Goal: Task Accomplishment & Management: Use online tool/utility

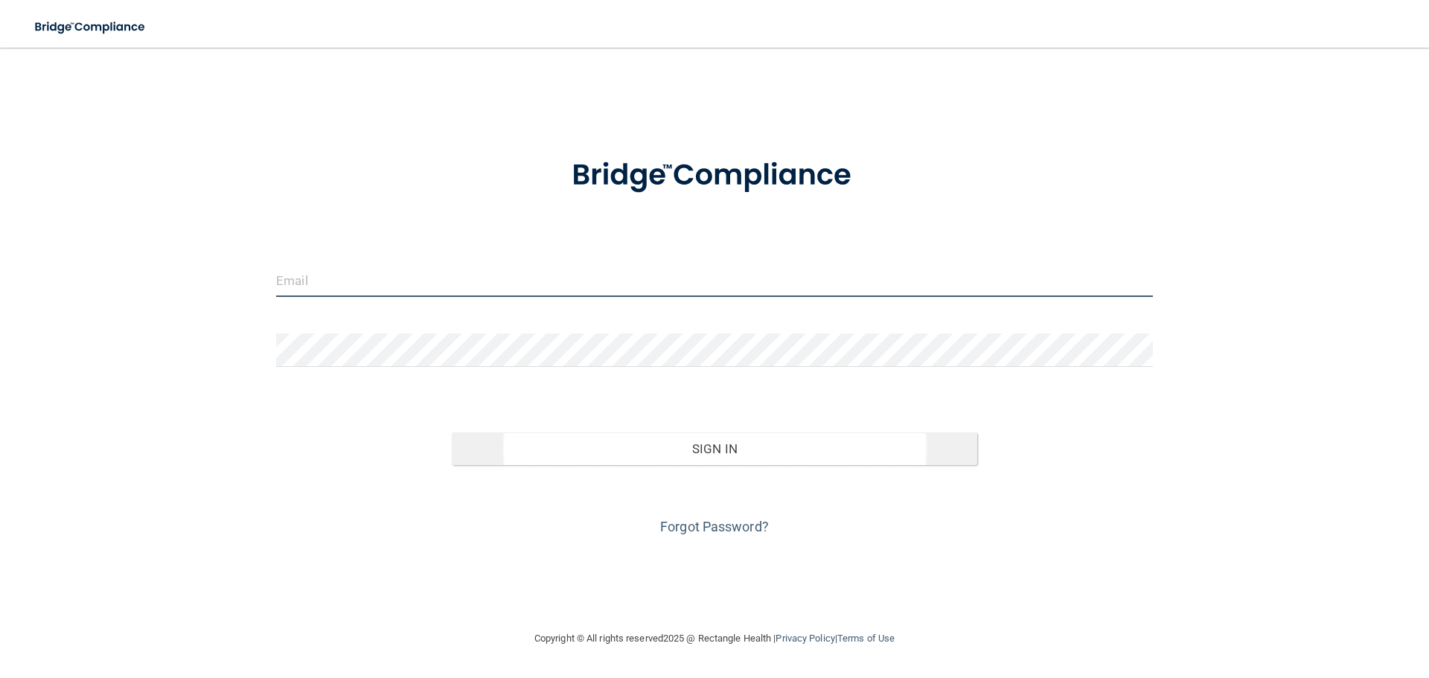
type input "[EMAIL_ADDRESS][DOMAIN_NAME]"
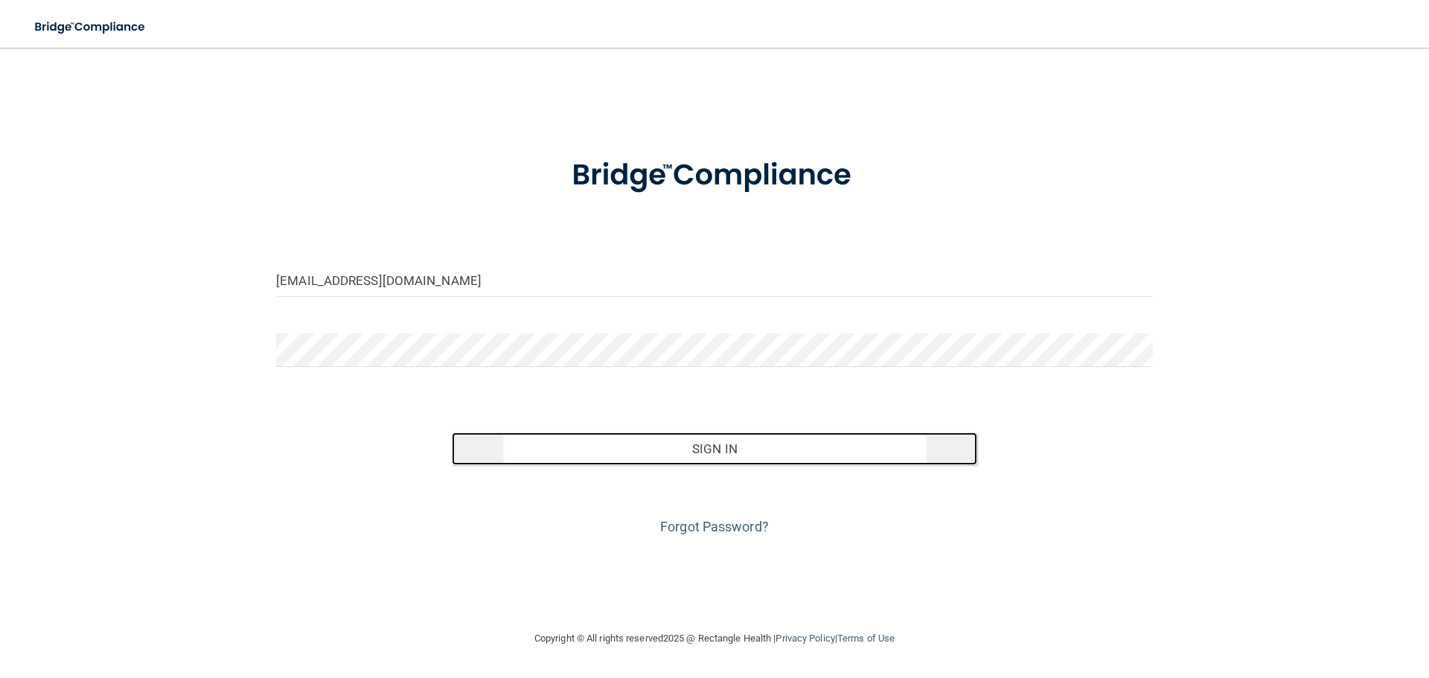
click at [710, 442] on button "Sign In" at bounding box center [715, 448] width 526 height 33
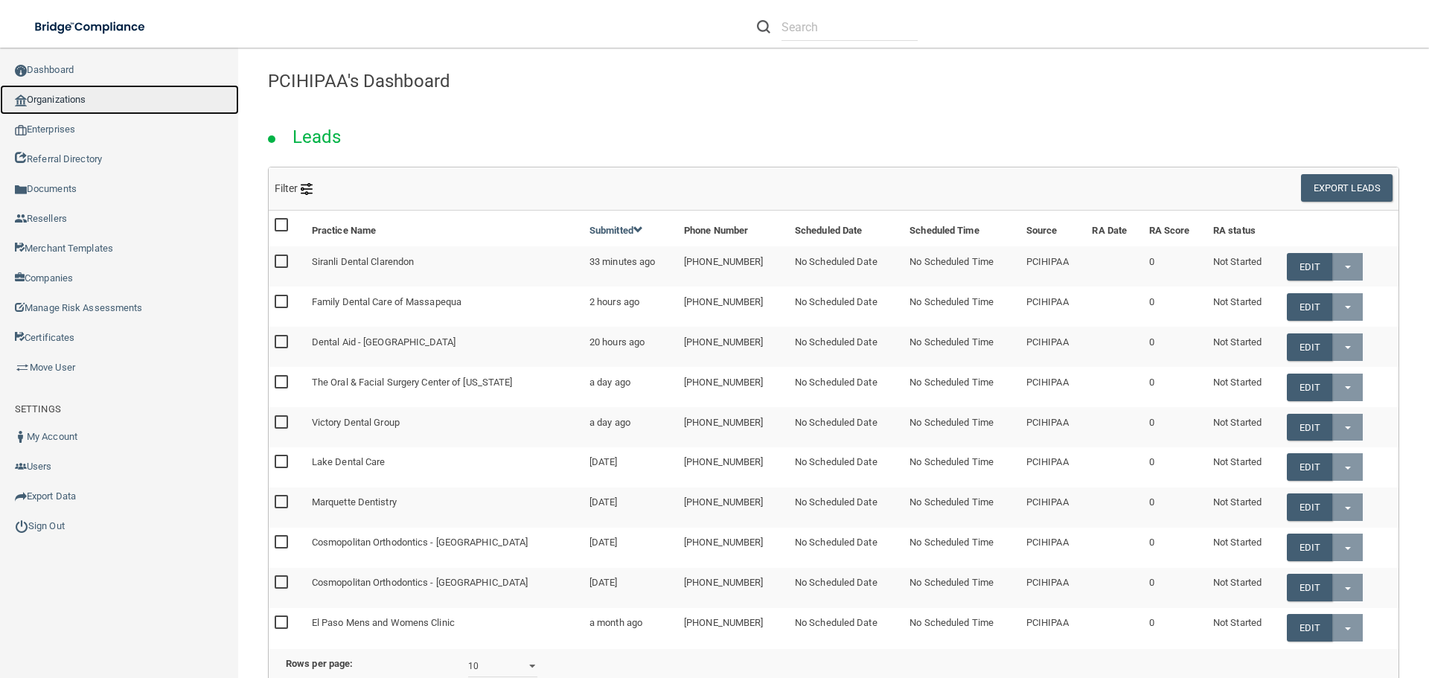
click at [86, 97] on link "Organizations" at bounding box center [119, 100] width 239 height 30
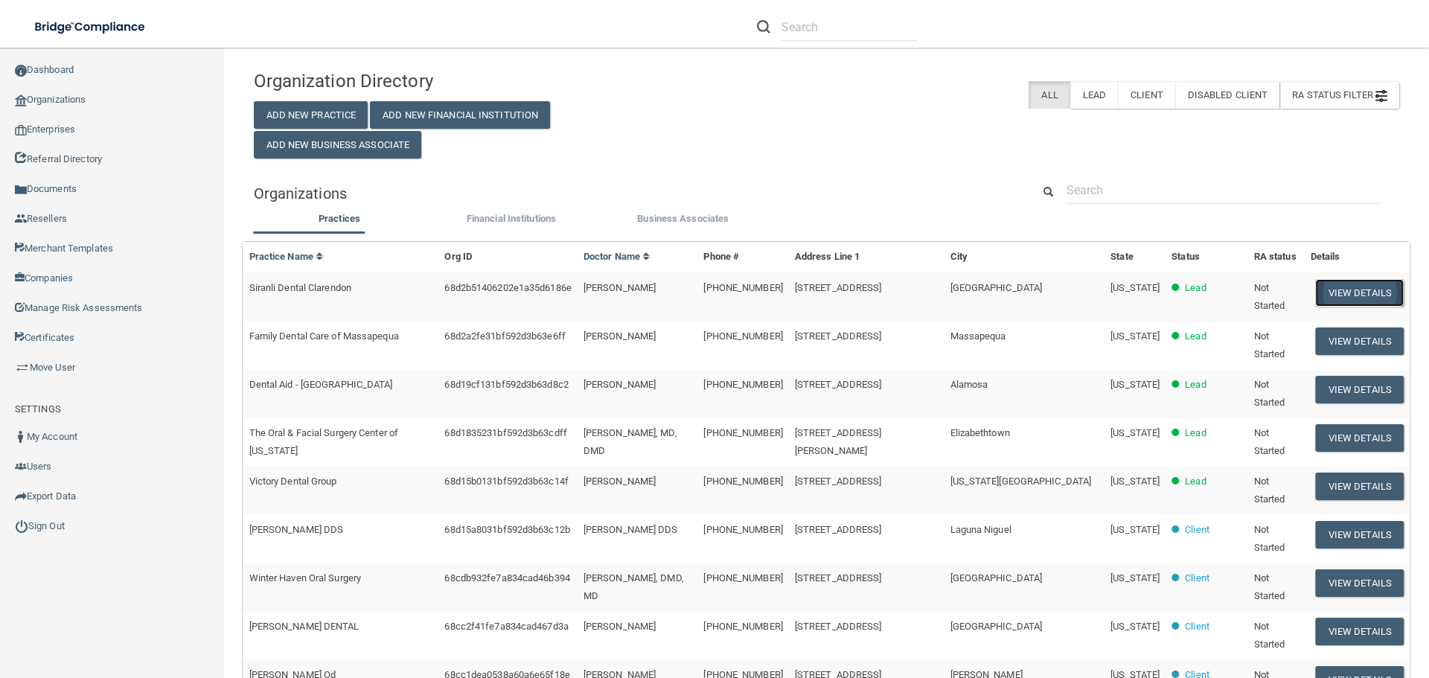
click at [1318, 283] on button "View Details" at bounding box center [1360, 293] width 88 height 28
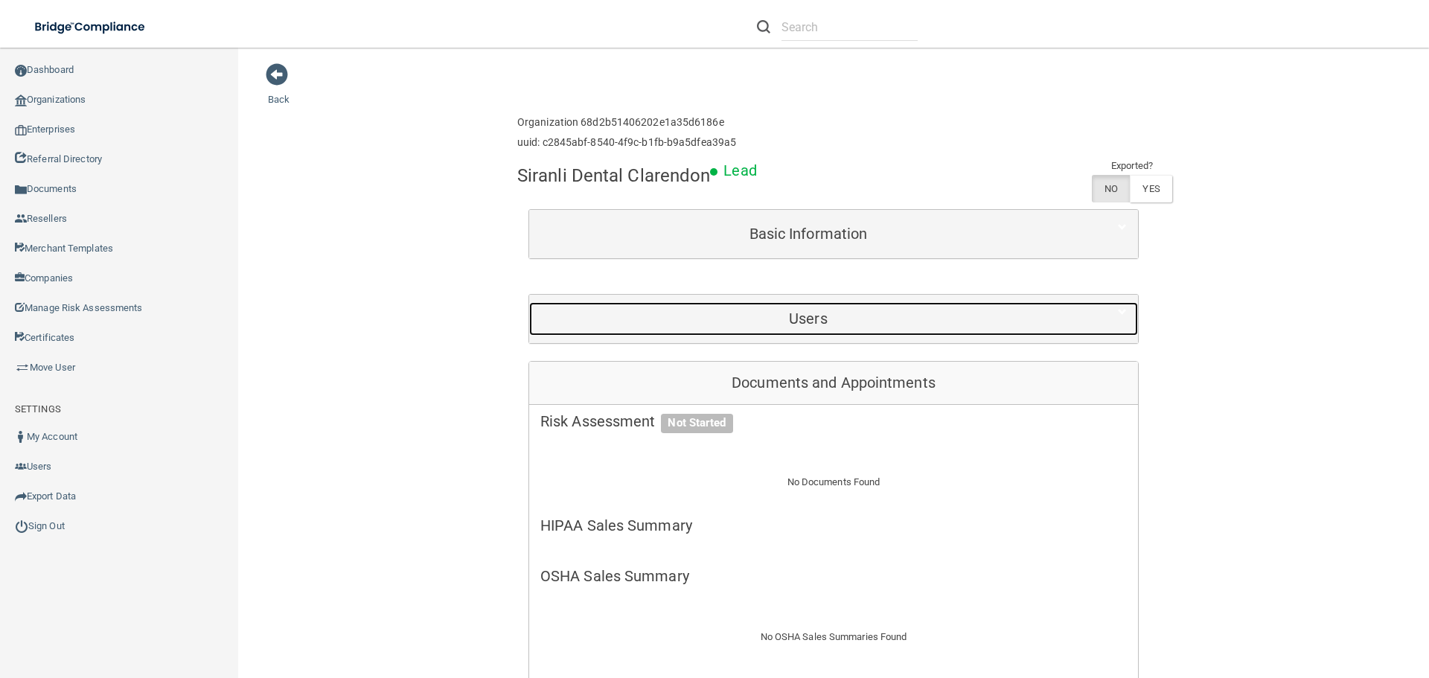
click at [770, 322] on h5 "Users" at bounding box center [808, 318] width 536 height 16
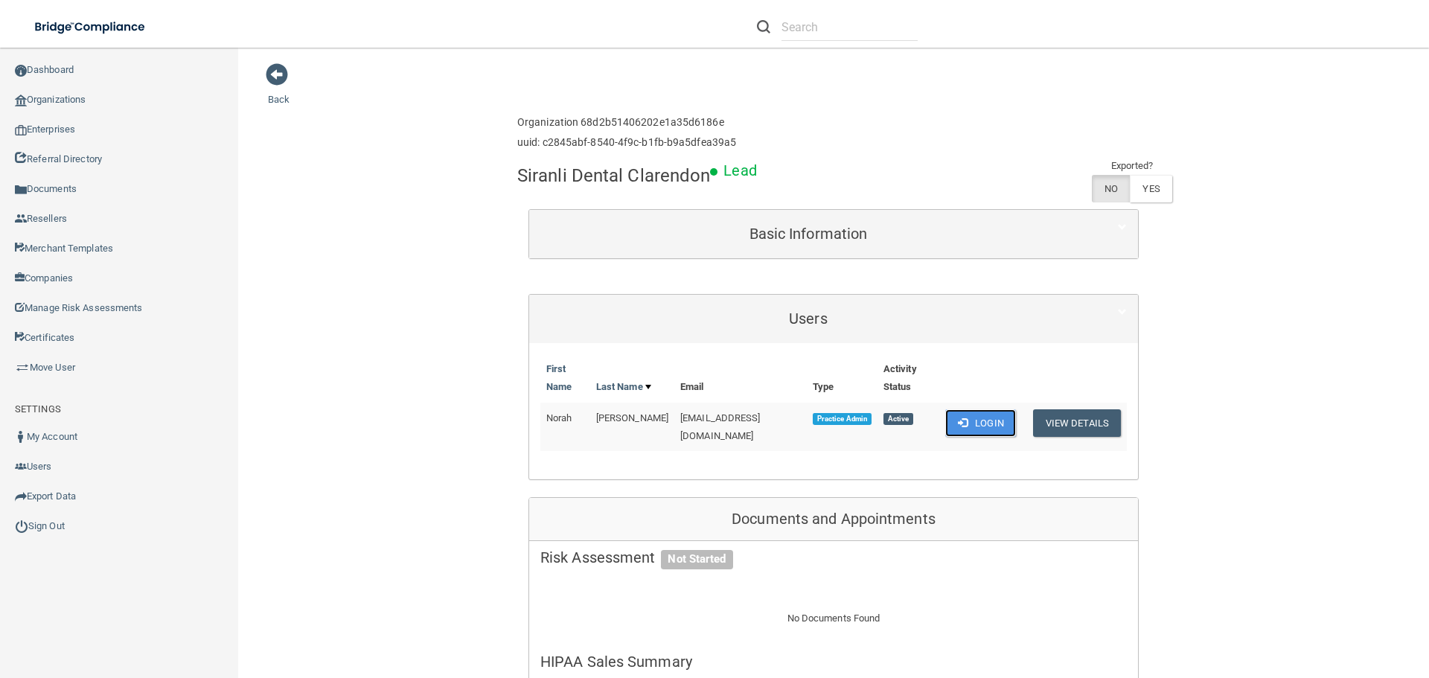
click at [975, 419] on button "Login" at bounding box center [980, 423] width 71 height 28
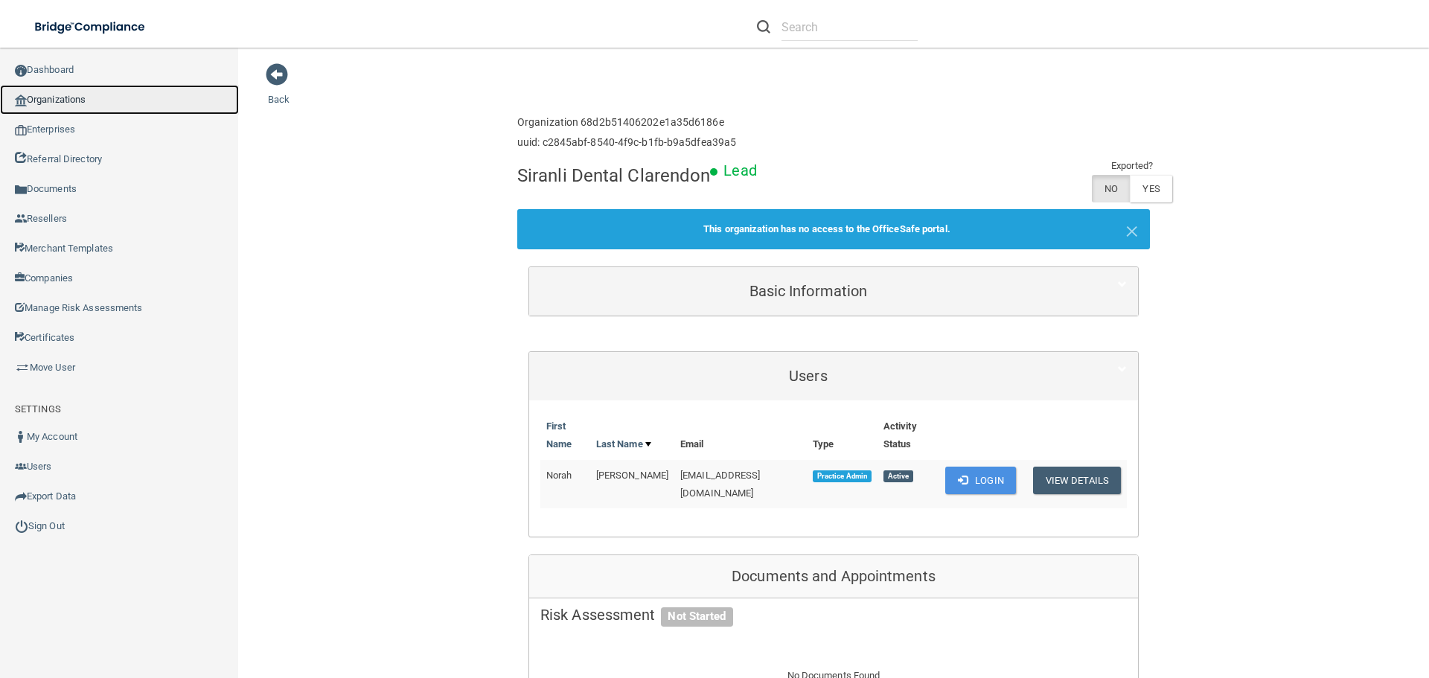
click at [67, 106] on link "Organizations" at bounding box center [119, 100] width 239 height 30
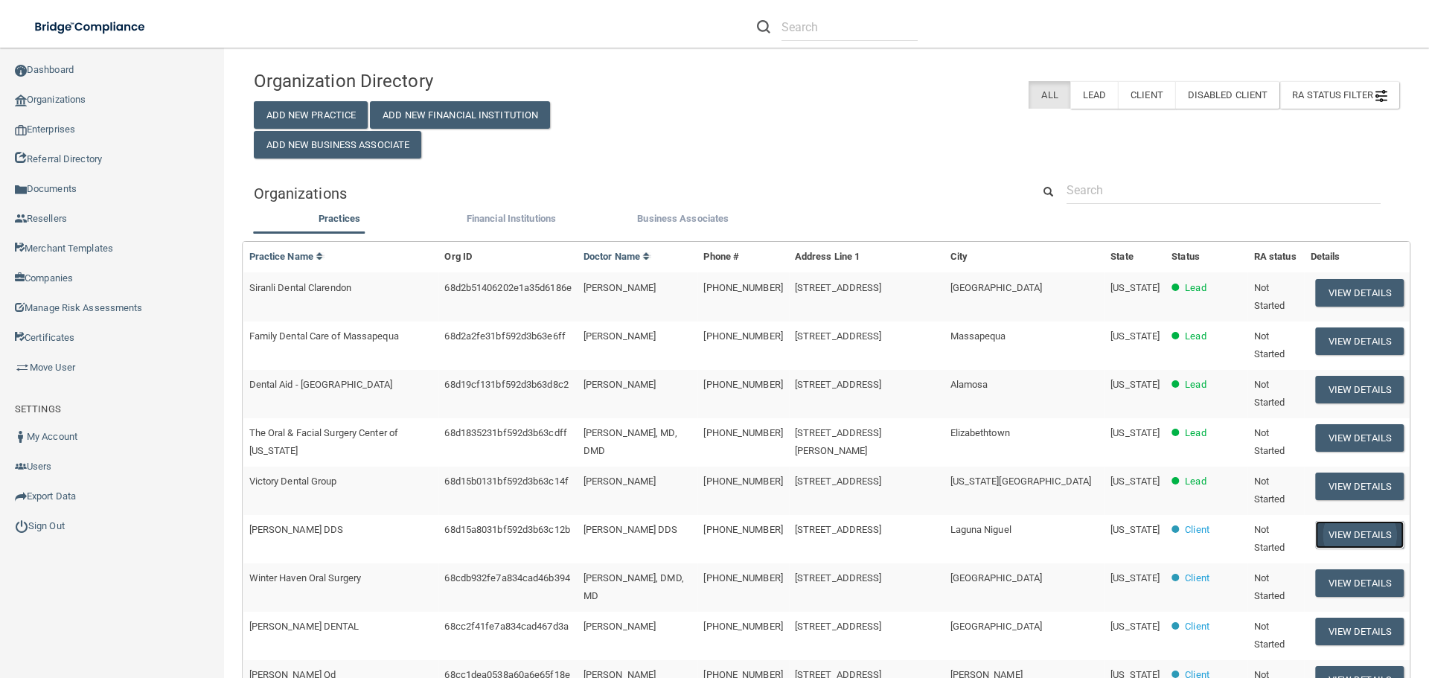
click at [1356, 521] on button "View Details" at bounding box center [1360, 535] width 88 height 28
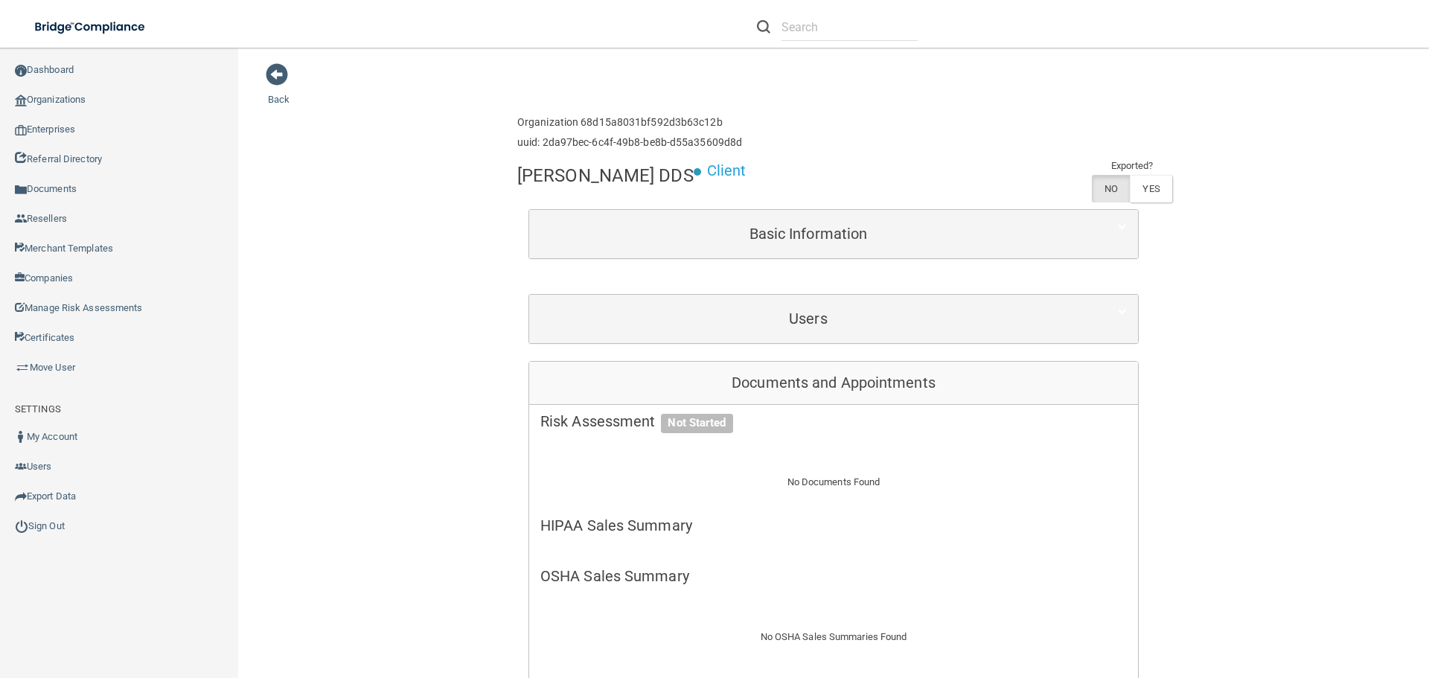
click at [850, 295] on div "Users" at bounding box center [833, 319] width 609 height 48
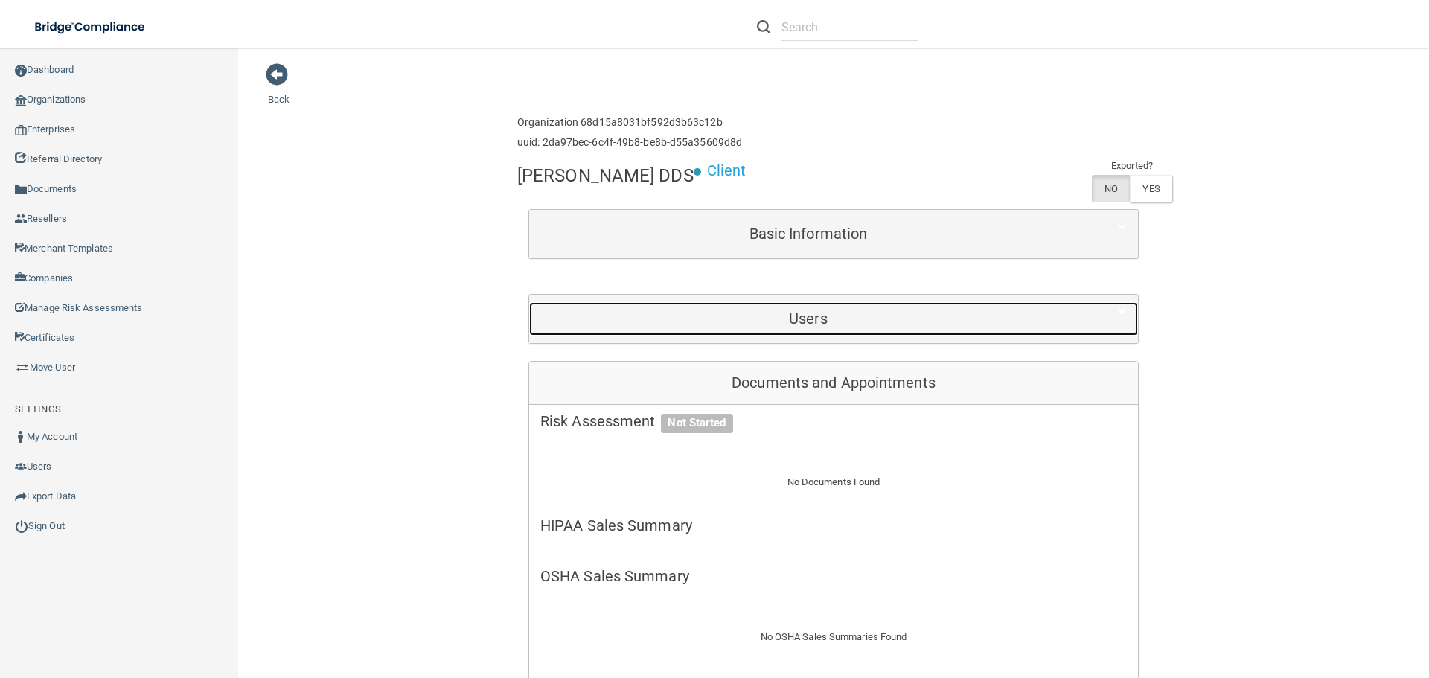
click at [917, 316] on h5 "Users" at bounding box center [808, 318] width 536 height 16
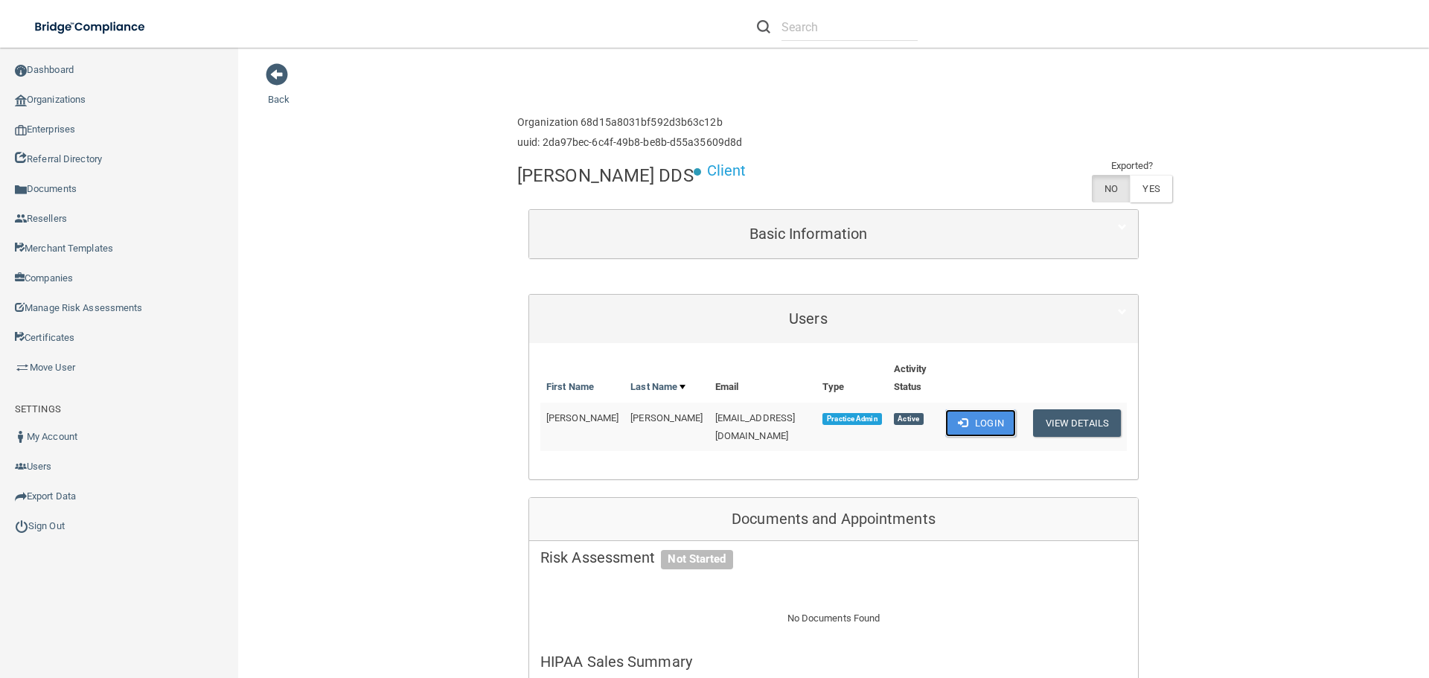
click at [977, 409] on button "Login" at bounding box center [980, 423] width 71 height 28
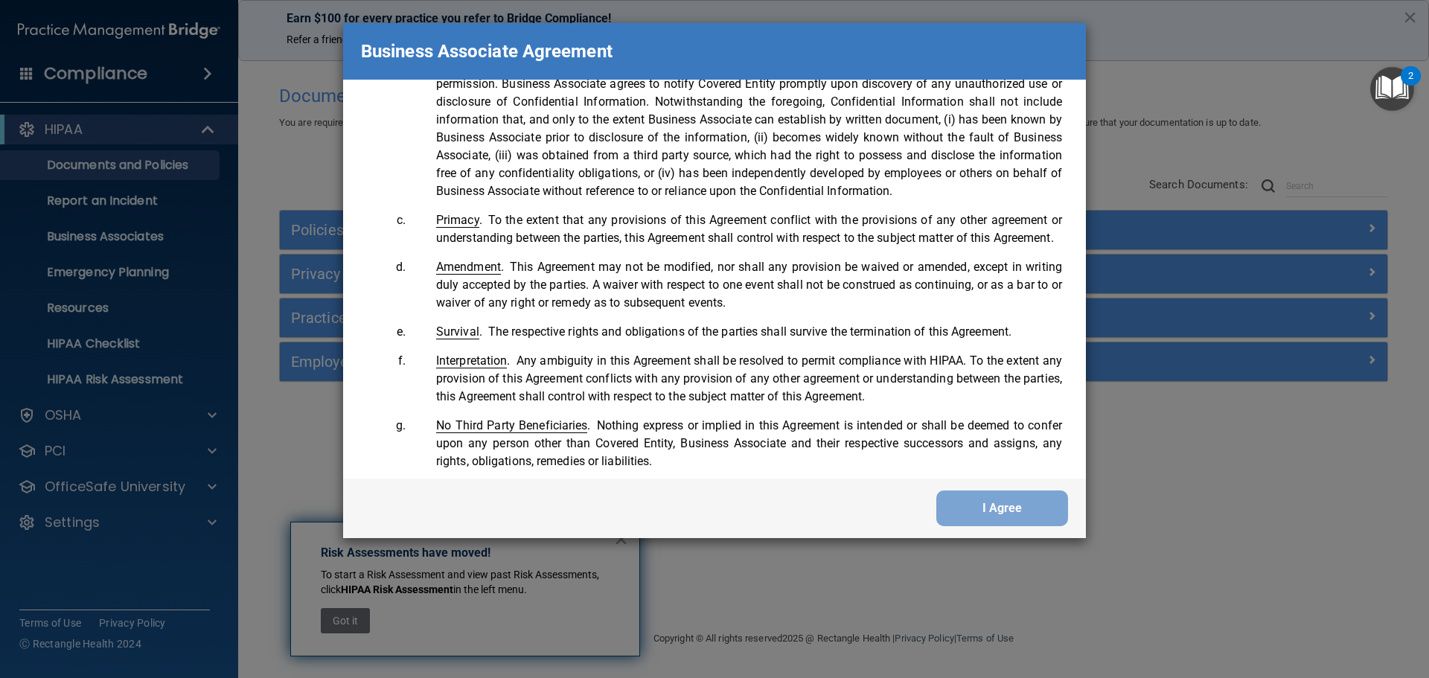
scroll to position [3035, 0]
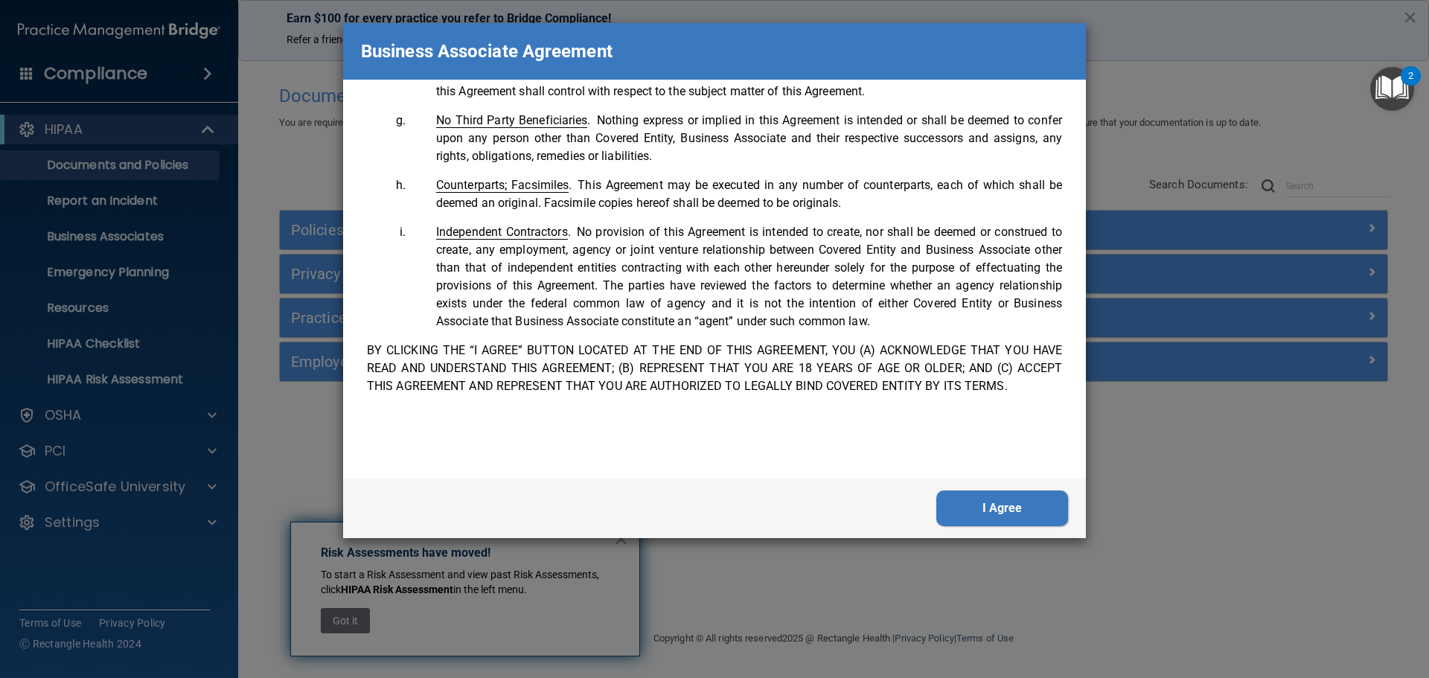
click at [1020, 516] on button "I Agree" at bounding box center [1002, 509] width 132 height 36
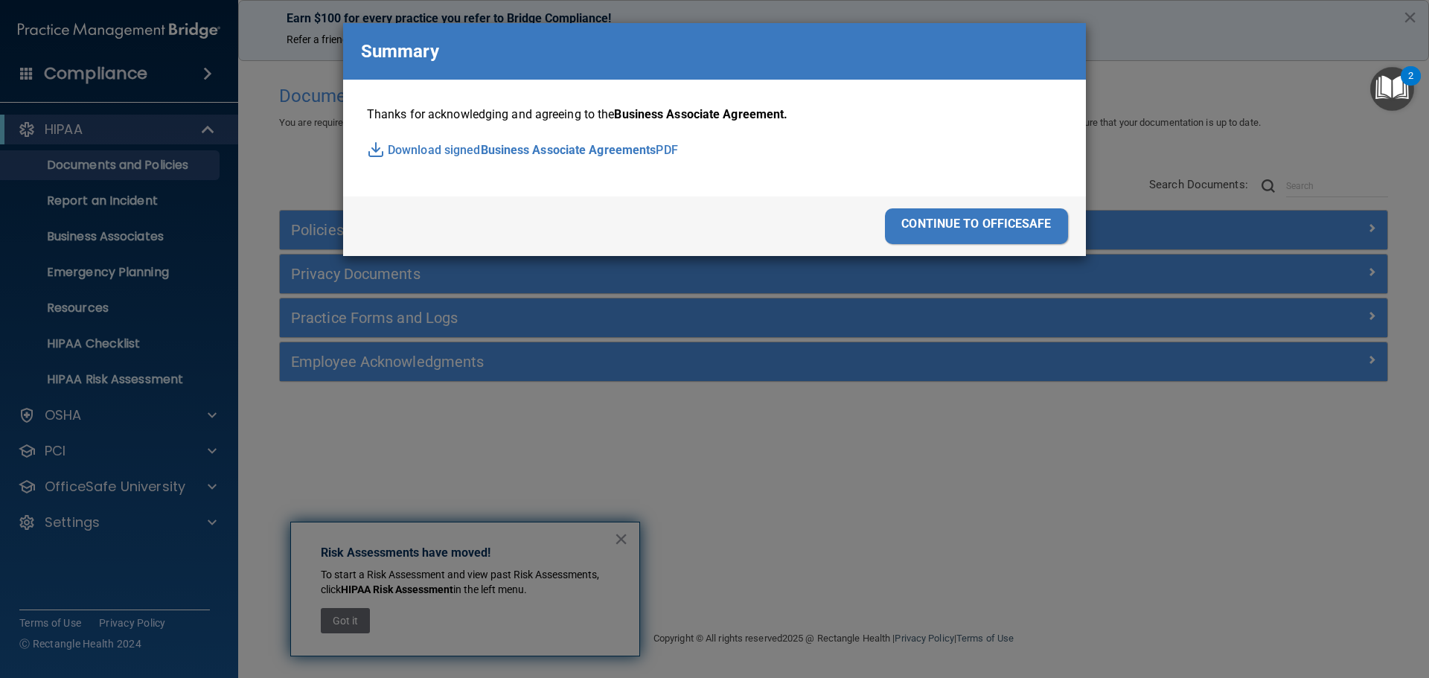
click at [1018, 240] on div "continue to officesafe" at bounding box center [976, 226] width 183 height 36
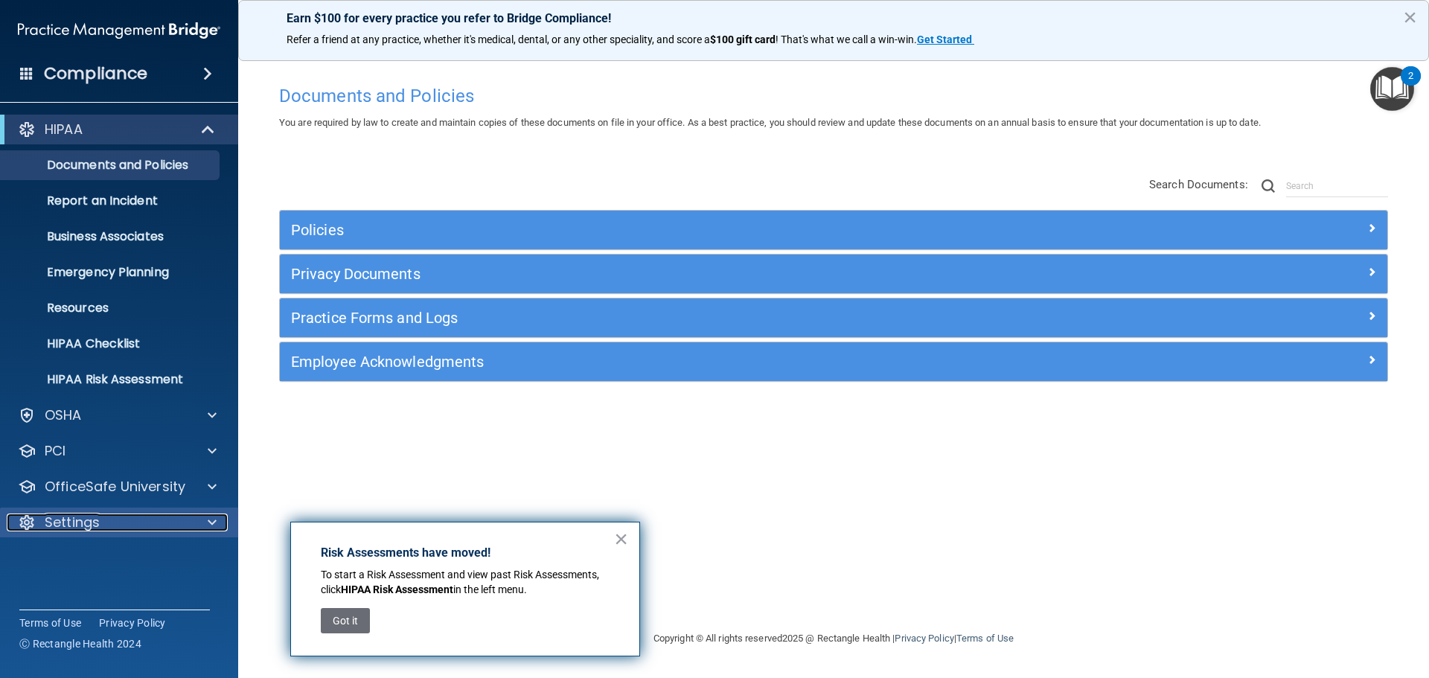
click at [83, 525] on p "Settings" at bounding box center [72, 523] width 55 height 18
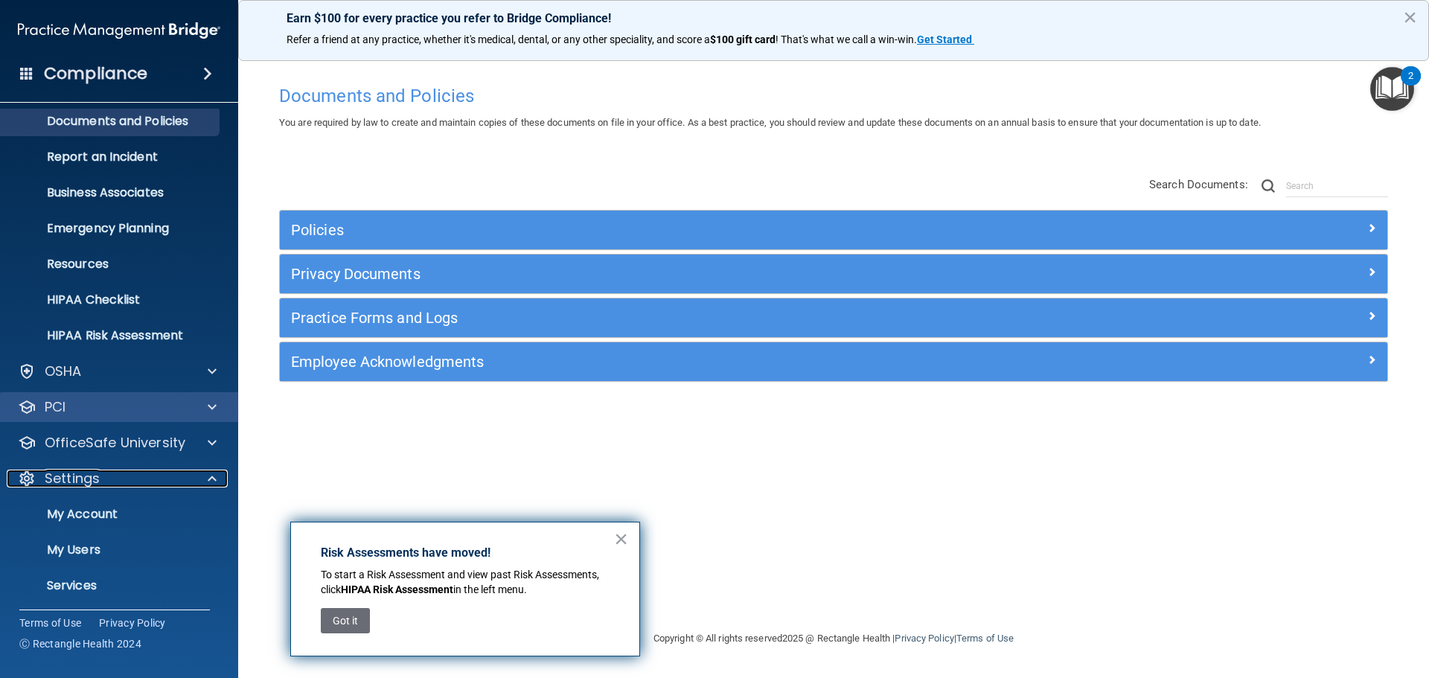
scroll to position [83, 0]
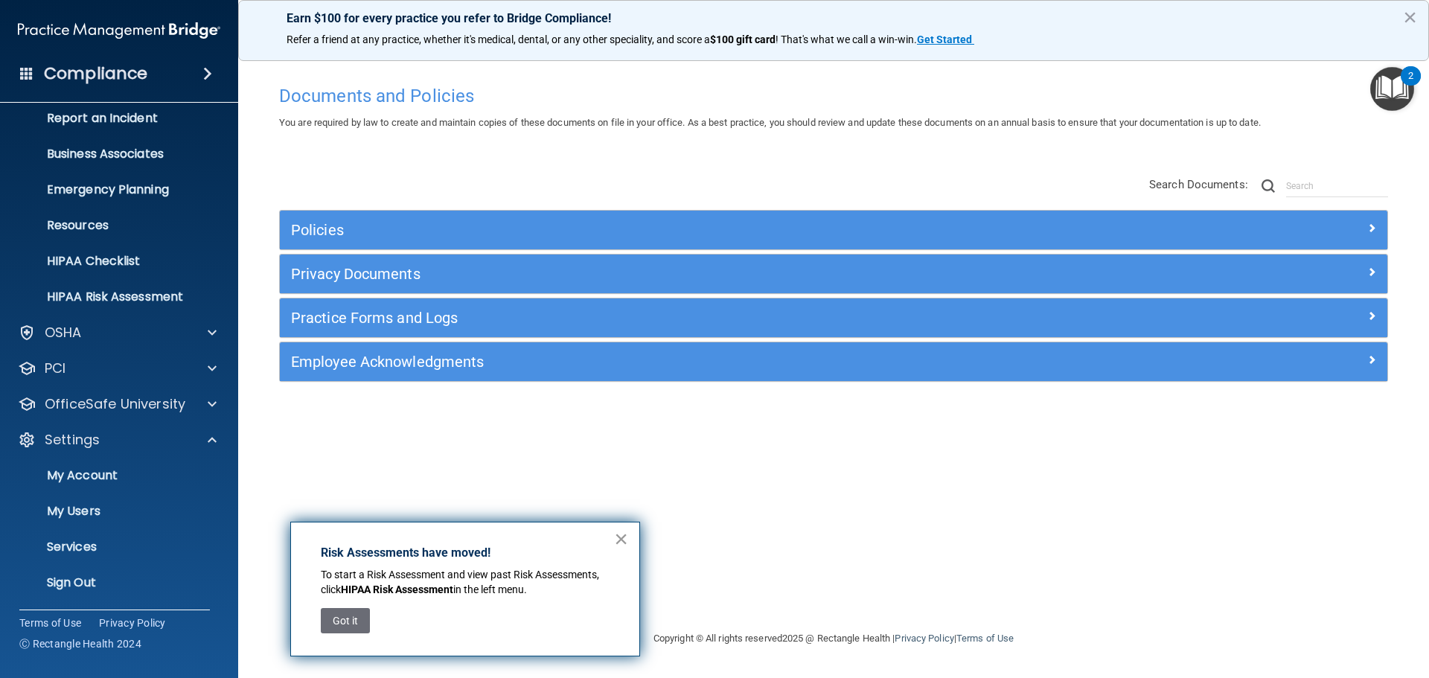
drag, startPoint x: 618, startPoint y: 536, endPoint x: 610, endPoint y: 535, distance: 7.5
click at [617, 536] on button "×" at bounding box center [621, 539] width 14 height 24
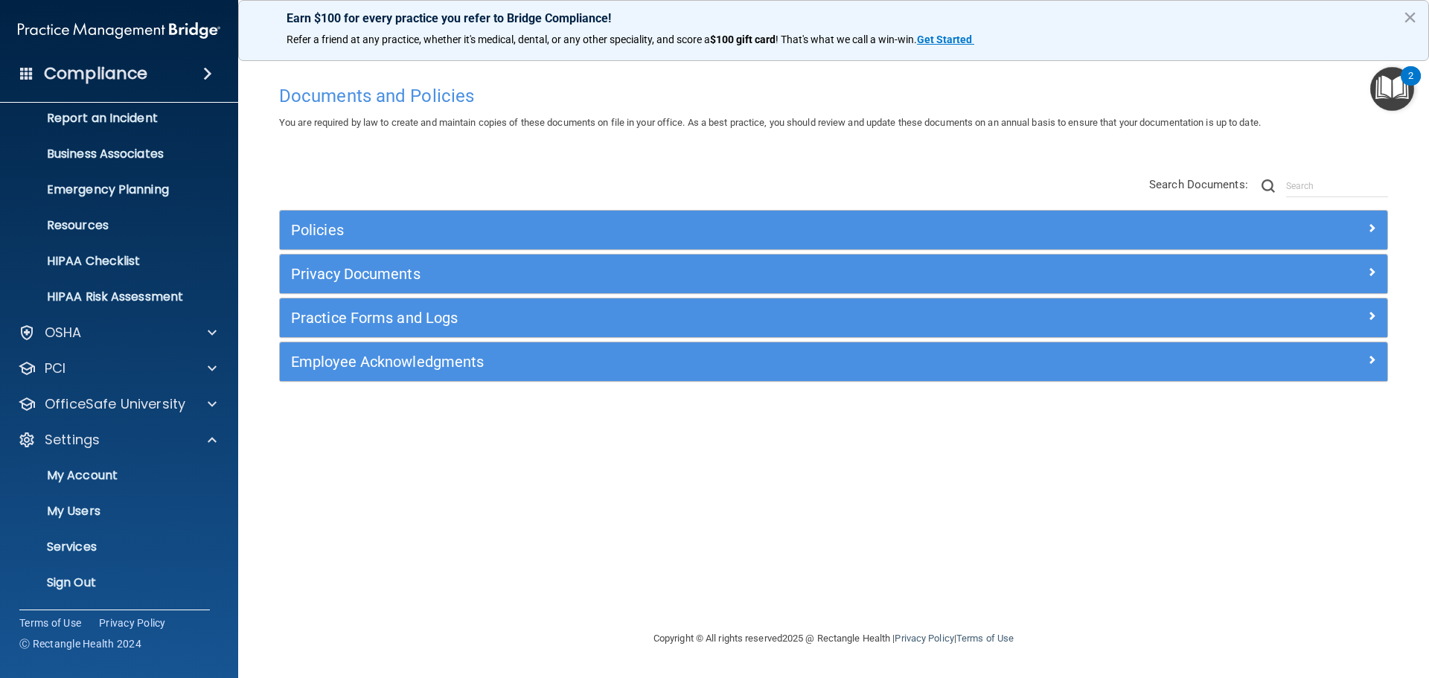
click at [1381, 87] on img "Open Resource Center, 2 new notifications" at bounding box center [1392, 89] width 44 height 44
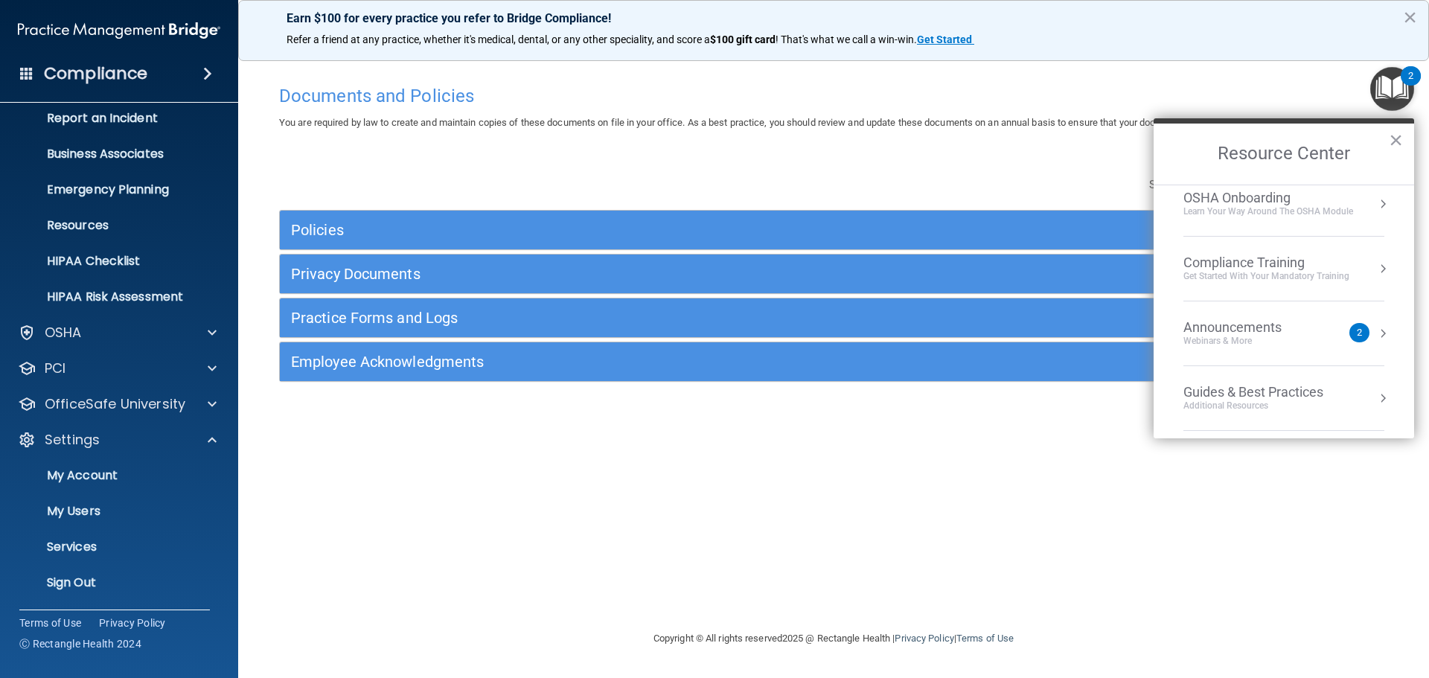
scroll to position [0, 0]
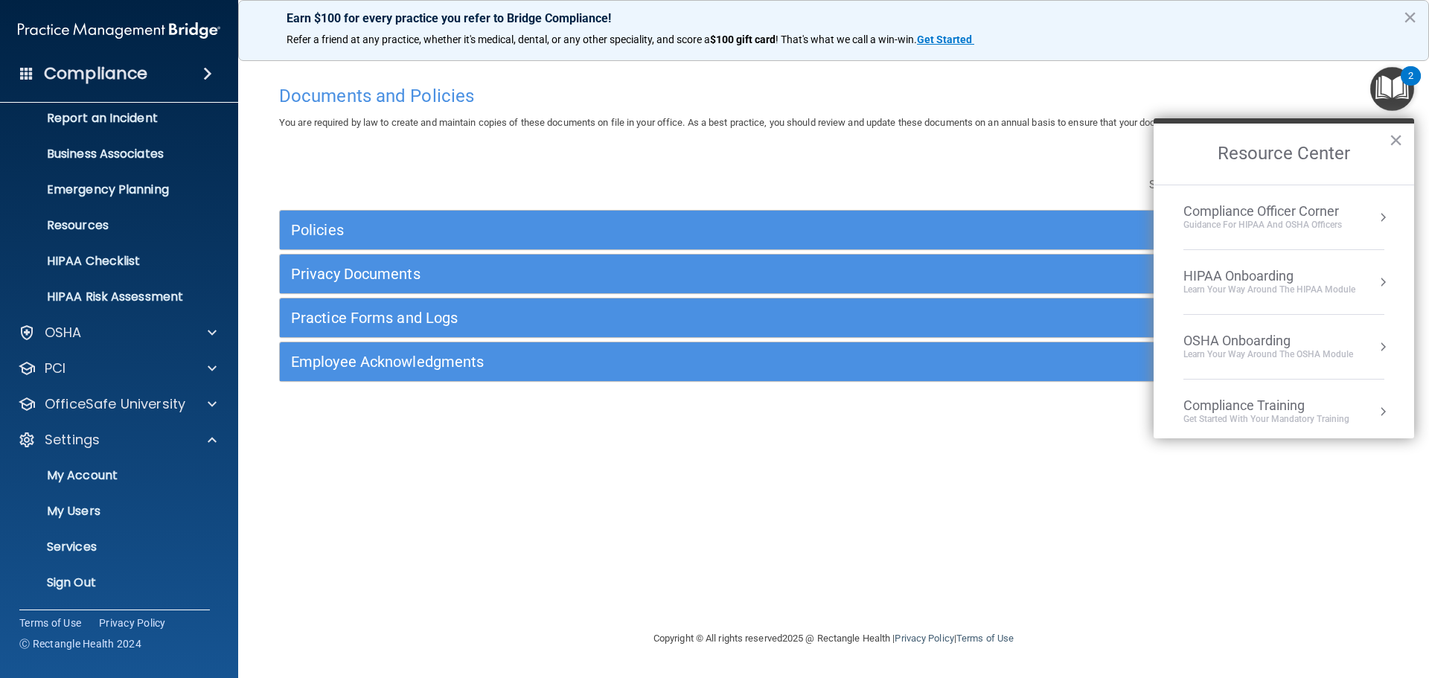
drag, startPoint x: 1398, startPoint y: 132, endPoint x: 1376, endPoint y: 135, distance: 22.5
click at [1398, 133] on button "×" at bounding box center [1396, 140] width 14 height 24
